Goal: Task Accomplishment & Management: Use online tool/utility

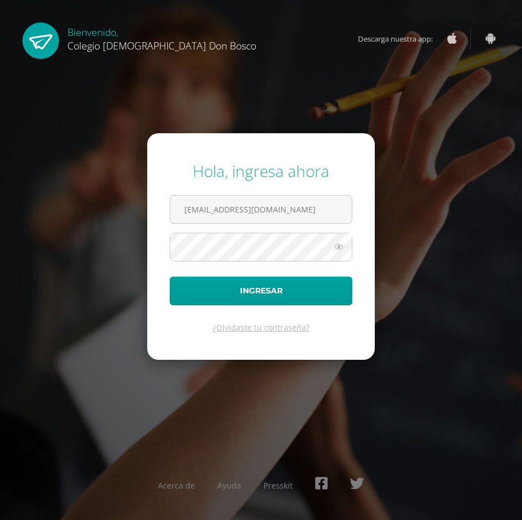
type input "[EMAIL_ADDRESS][DOMAIN_NAME]"
click at [170, 276] on button "Ingresar" at bounding box center [261, 290] width 183 height 29
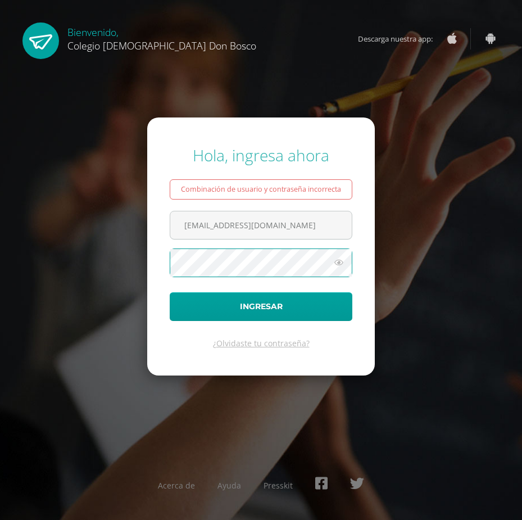
click at [170, 292] on button "Ingresar" at bounding box center [261, 306] width 183 height 29
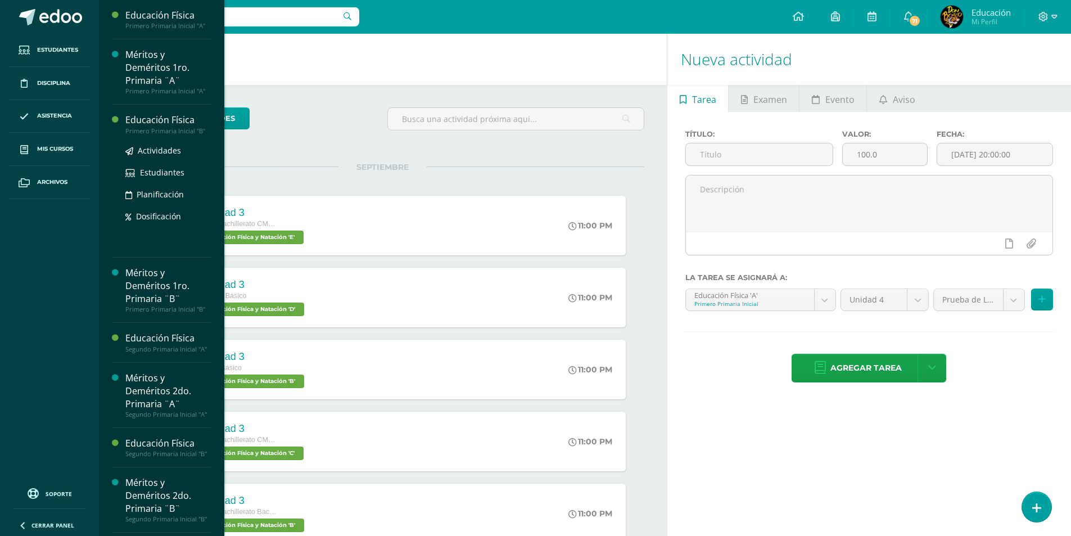
click at [153, 117] on div "Educación Física" at bounding box center [167, 120] width 85 height 13
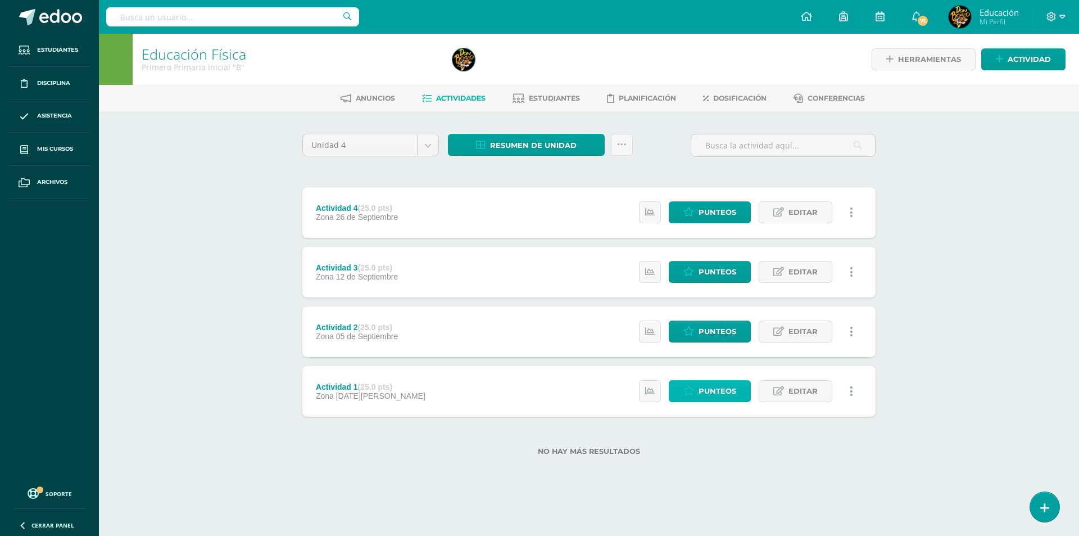
click at [704, 387] on span "Punteos" at bounding box center [718, 390] width 38 height 21
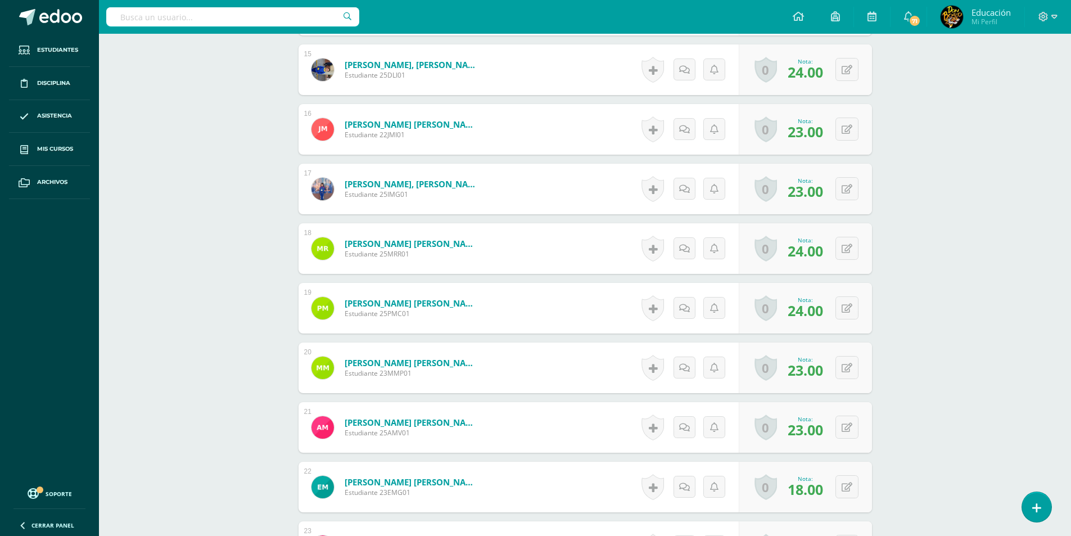
scroll to position [1293, 0]
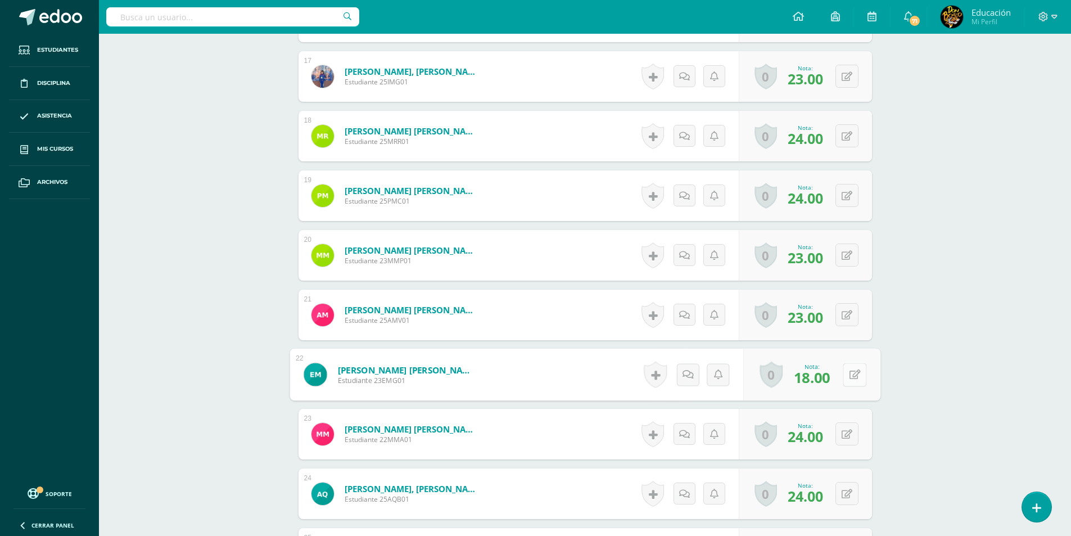
click at [844, 374] on button at bounding box center [854, 374] width 24 height 24
type input "24"
click at [820, 375] on icon at bounding box center [824, 378] width 10 height 10
click at [848, 430] on button at bounding box center [854, 434] width 24 height 24
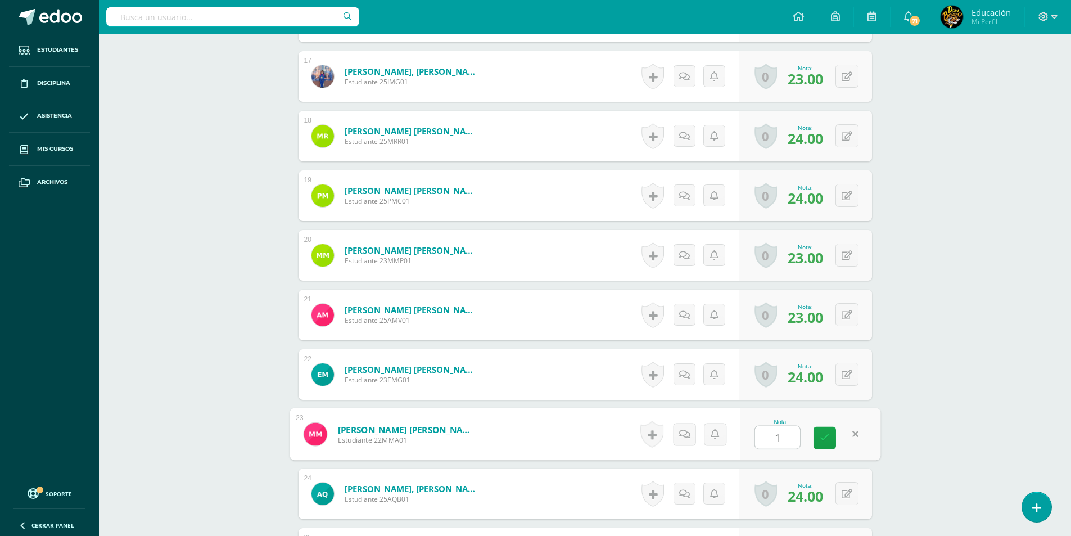
type input "18"
click at [826, 433] on icon at bounding box center [824, 438] width 10 height 10
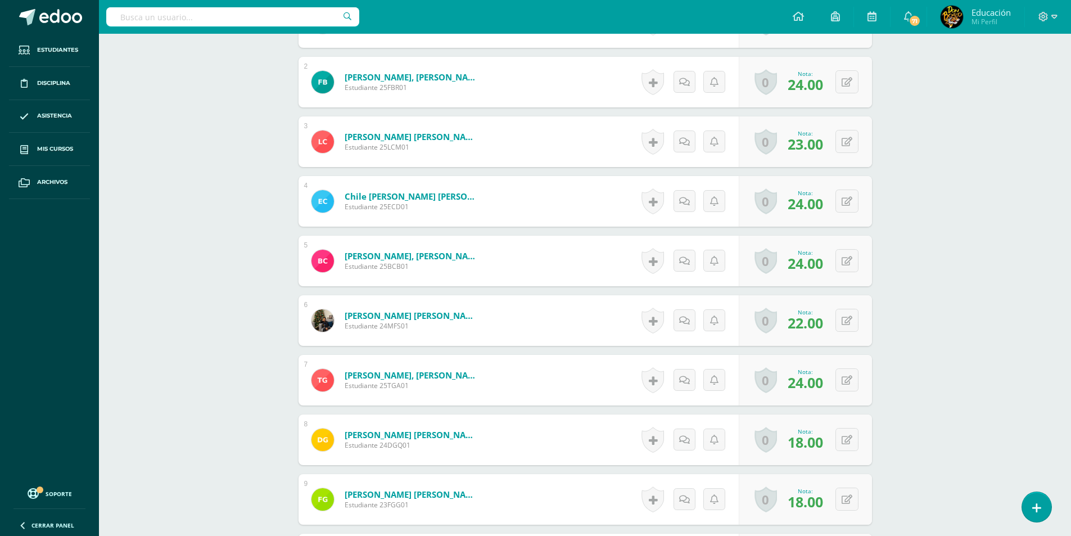
scroll to position [169, 0]
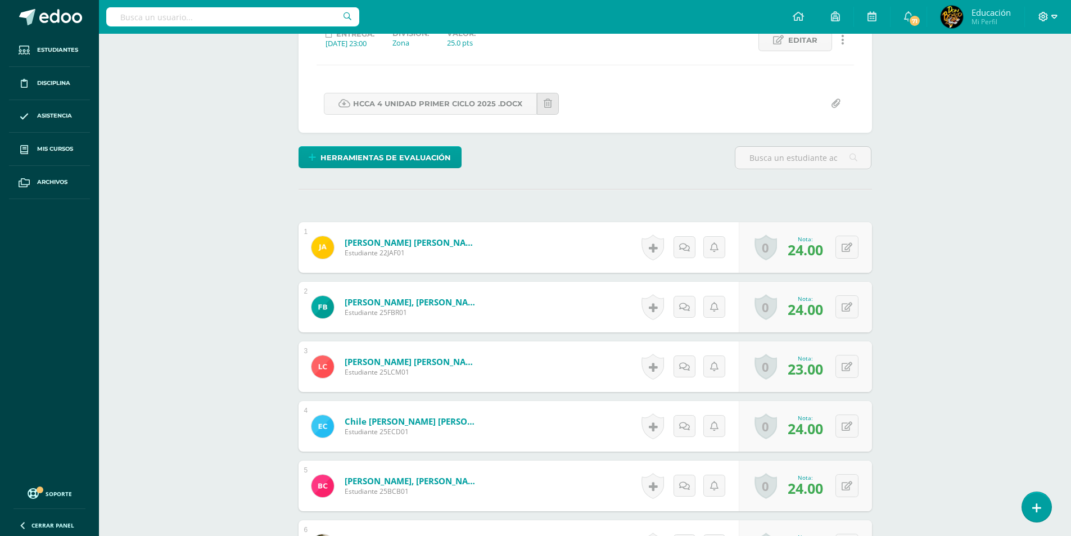
click at [1050, 18] on span at bounding box center [1047, 17] width 19 height 12
click at [1019, 72] on span "Cerrar sesión" at bounding box center [1019, 76] width 51 height 11
